Goal: Information Seeking & Learning: Learn about a topic

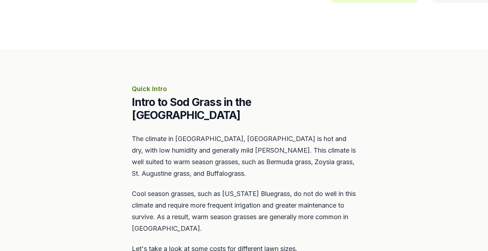
scroll to position [251, 0]
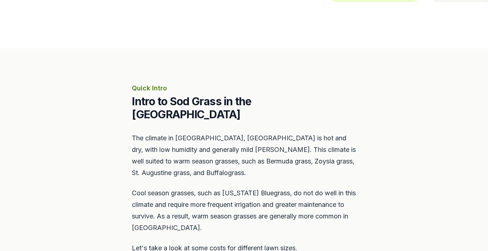
click at [122, 153] on section "Quick Intro Intro to Sod Grass in the [GEOGRAPHIC_DATA] Area The climate in [GE…" at bounding box center [244, 179] width 488 height 263
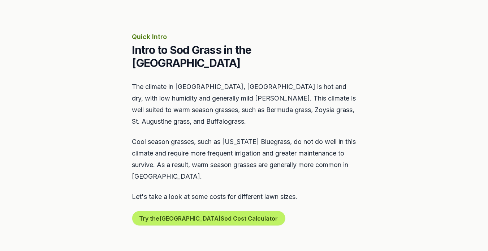
scroll to position [302, 0]
click at [161, 172] on div "The climate in [GEOGRAPHIC_DATA], [GEOGRAPHIC_DATA] is hot and dry, with low hu…" at bounding box center [244, 153] width 224 height 144
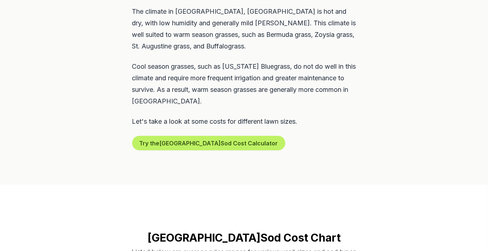
scroll to position [377, 0]
drag, startPoint x: 161, startPoint y: 172, endPoint x: 76, endPoint y: 134, distance: 92.9
click at [76, 134] on section "Quick Intro Intro to Sod Grass in the [GEOGRAPHIC_DATA] Area The climate in [GE…" at bounding box center [244, 53] width 488 height 263
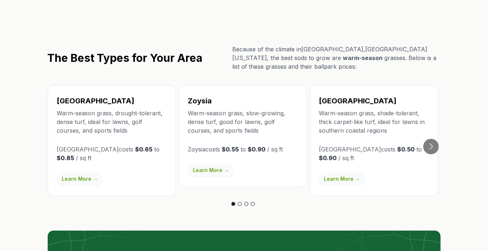
scroll to position [1208, 0]
click at [431, 138] on button "Go to next slide" at bounding box center [431, 146] width 16 height 16
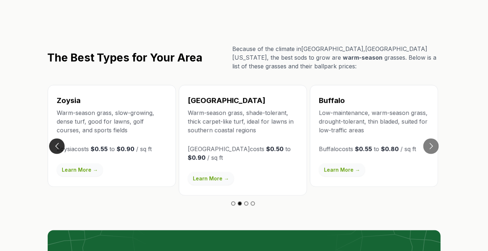
click at [57, 138] on button "Go to previous slide" at bounding box center [57, 146] width 16 height 16
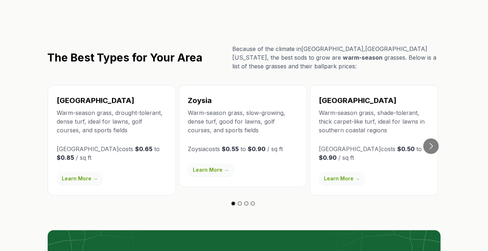
click at [211, 163] on link "Learn More →" at bounding box center [211, 169] width 46 height 13
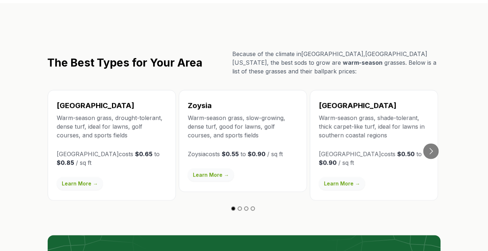
scroll to position [1203, 0]
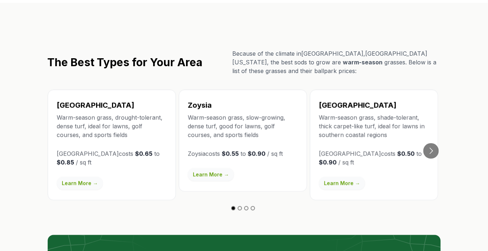
click at [341, 177] on link "Learn More →" at bounding box center [342, 183] width 46 height 13
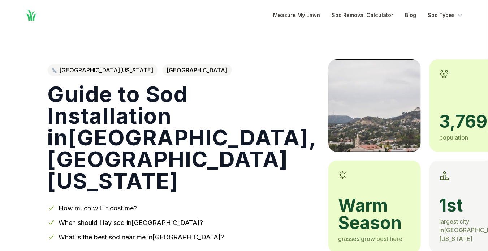
scroll to position [1203, 0]
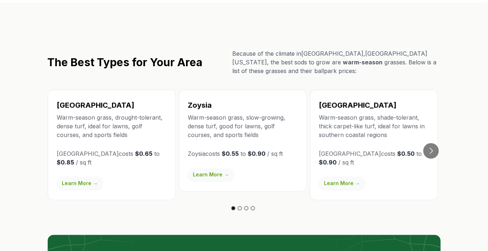
click at [78, 177] on link "Learn More →" at bounding box center [80, 183] width 46 height 13
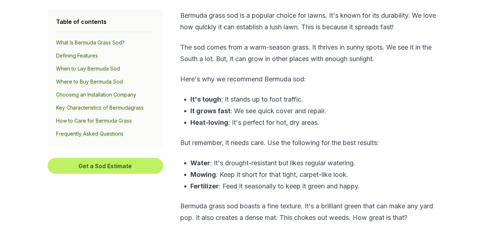
scroll to position [319, 0]
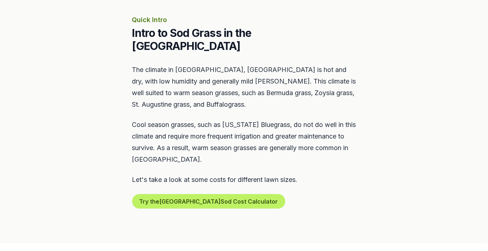
scroll to position [1203, 0]
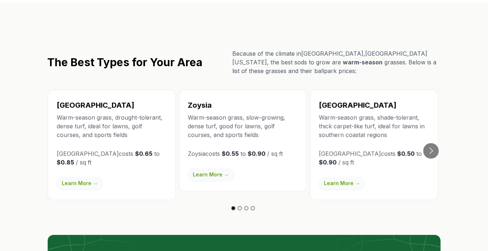
click at [339, 177] on link "Learn More →" at bounding box center [342, 183] width 46 height 13
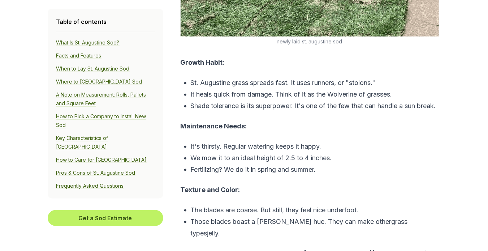
scroll to position [1278, 0]
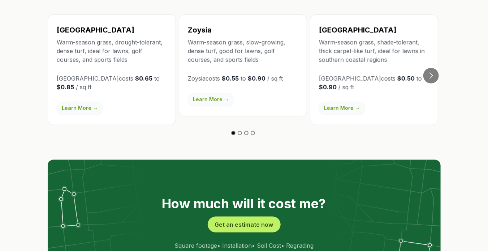
scroll to position [1203, 0]
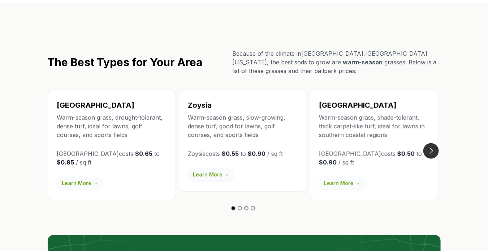
click at [432, 143] on button "Go to next slide" at bounding box center [431, 151] width 16 height 16
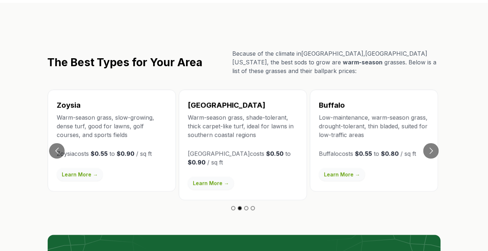
click at [342, 168] on link "Learn More →" at bounding box center [342, 174] width 46 height 13
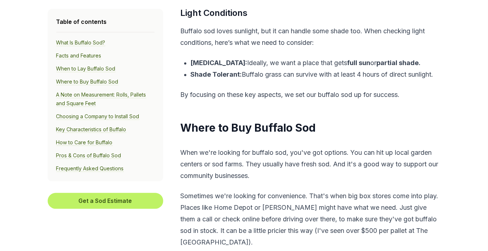
scroll to position [1571, 0]
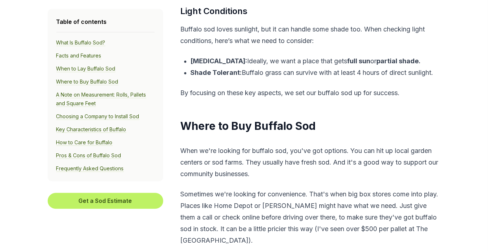
scroll to position [1203, 0]
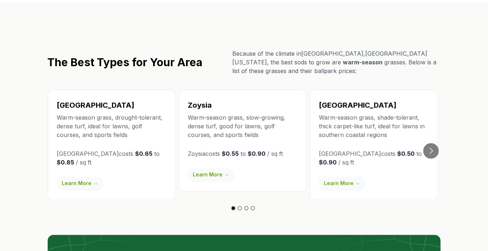
click at [73, 177] on link "Learn More →" at bounding box center [80, 183] width 46 height 13
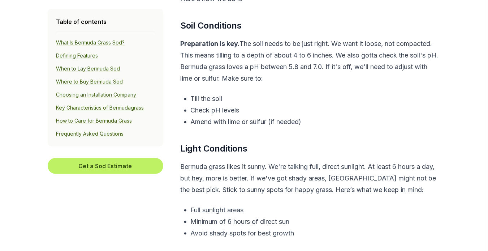
scroll to position [1231, 0]
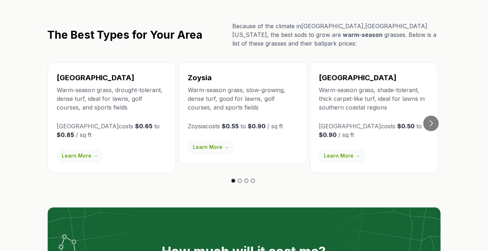
scroll to position [1203, 0]
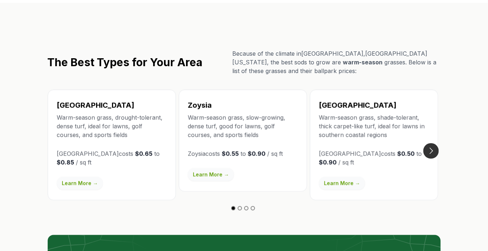
click at [425, 143] on button "Go to next slide" at bounding box center [431, 151] width 16 height 16
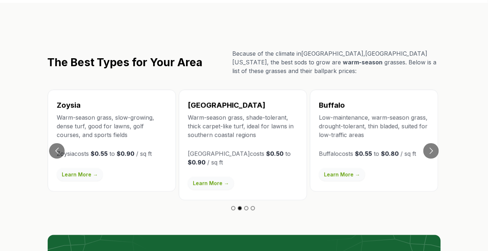
click at [339, 168] on link "Learn More →" at bounding box center [342, 174] width 46 height 13
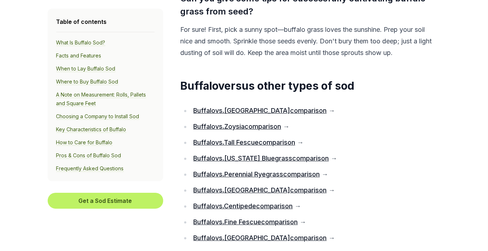
scroll to position [4092, 0]
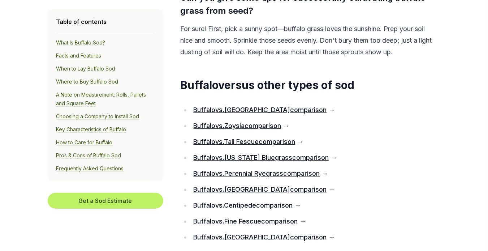
click at [83, 169] on link "Frequently Asked Questions" at bounding box center [90, 168] width 68 height 6
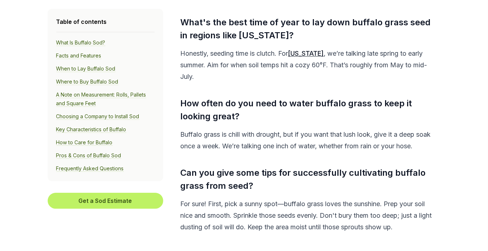
scroll to position [3918, 0]
drag, startPoint x: 186, startPoint y: 122, endPoint x: 449, endPoint y: 152, distance: 265.3
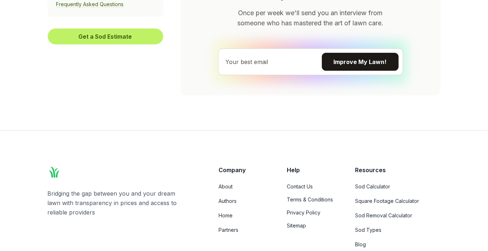
scroll to position [4379, 0]
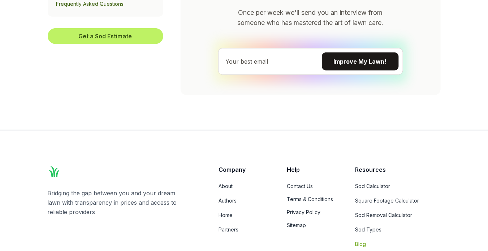
click at [360, 240] on link "Blog" at bounding box center [397, 243] width 85 height 7
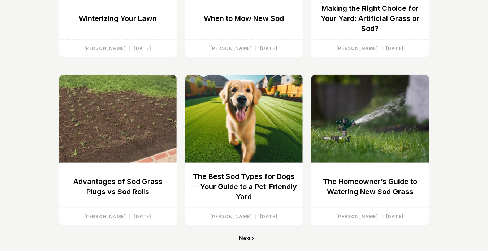
scroll to position [213, 0]
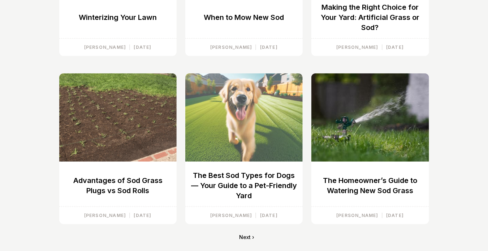
click at [247, 187] on p "The Best Sod Types for Dogs — Your Guide to a Pet-Friendly Yard" at bounding box center [243, 185] width 117 height 30
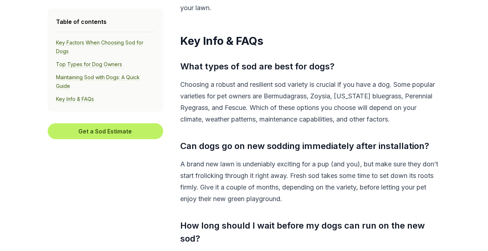
scroll to position [2331, 0]
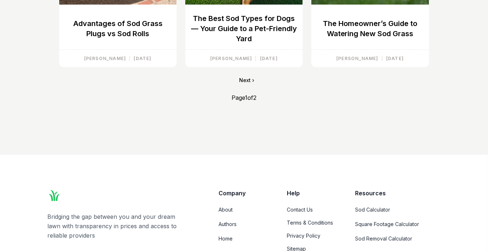
scroll to position [371, 0]
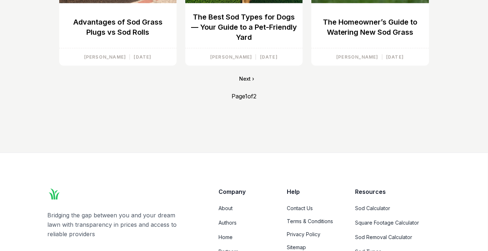
click at [249, 77] on link "Next ›" at bounding box center [246, 78] width 15 height 7
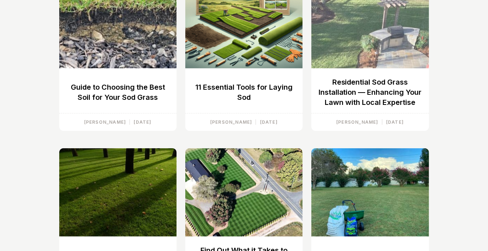
scroll to position [157, 0]
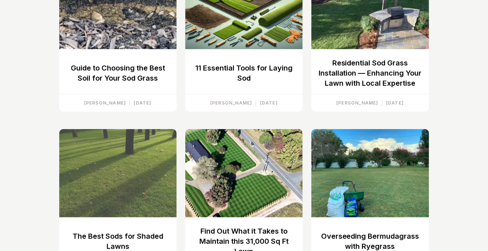
click at [130, 233] on p "The Best Sods for Shaded Lawns" at bounding box center [117, 241] width 117 height 20
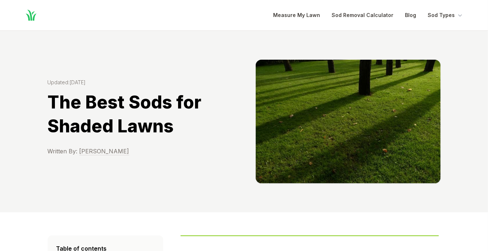
drag, startPoint x: 130, startPoint y: 233, endPoint x: 39, endPoint y: 186, distance: 102.4
click at [39, 186] on div "Updated: [DATE] The Best Sods for Shaded Lawns Written By: [PERSON_NAME]" at bounding box center [244, 121] width 416 height 181
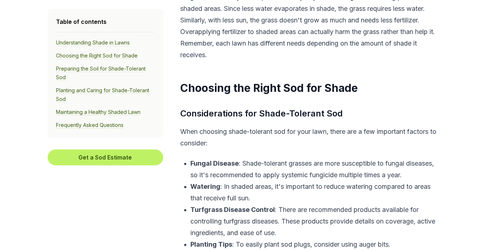
scroll to position [608, 0]
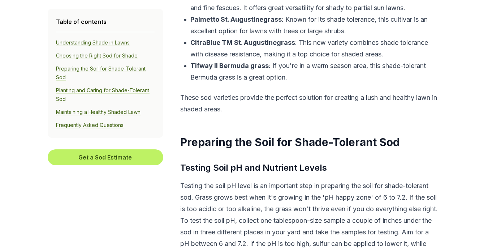
scroll to position [987, 0]
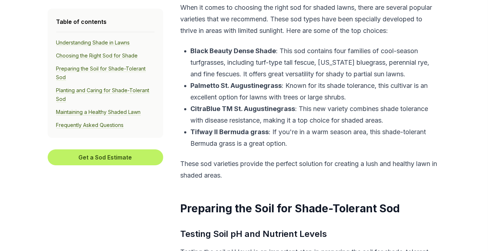
scroll to position [920, 0]
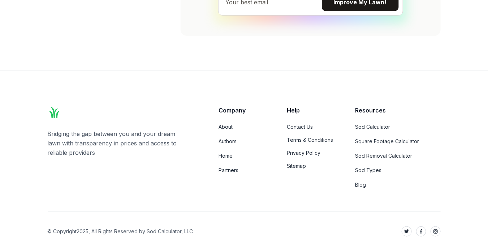
scroll to position [3276, 0]
